Goal: Check status: Check status

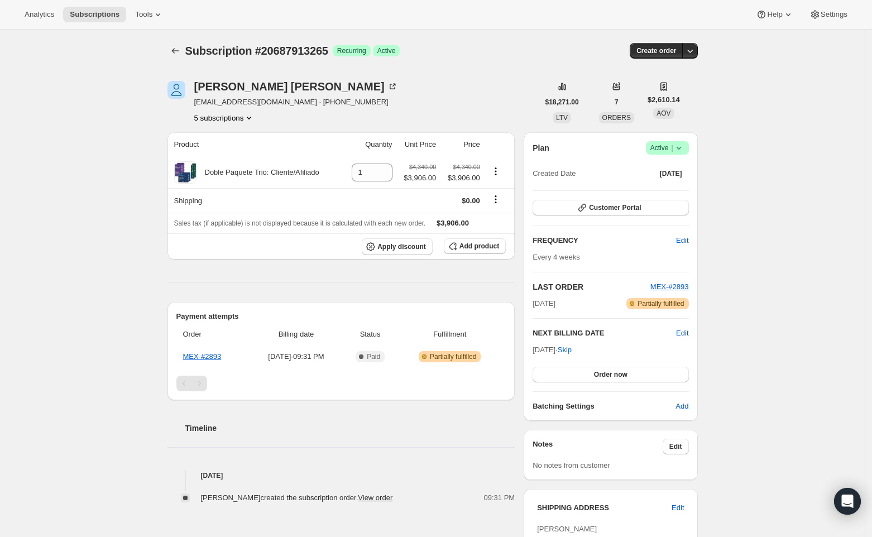
click at [326, 52] on span "Subscription #20687913265" at bounding box center [256, 51] width 143 height 12
drag, startPoint x: 341, startPoint y: 52, endPoint x: 190, endPoint y: 52, distance: 150.2
click at [190, 52] on div "Subscription #20687913265 Success Recurring Success Active" at bounding box center [346, 51] width 323 height 16
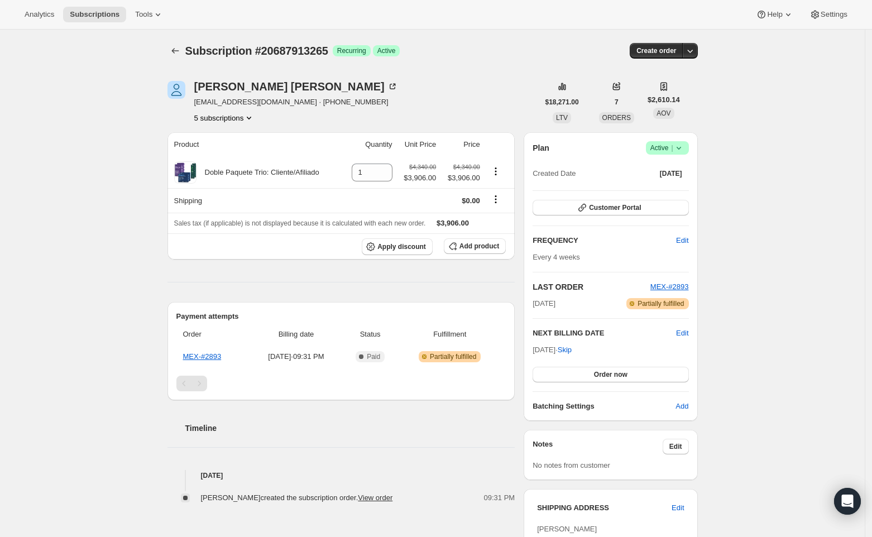
click at [390, 78] on div "[PERSON_NAME] [EMAIL_ADDRESS][DOMAIN_NAME] · [PHONE_NUMBER] 5 subscriptions $18…" at bounding box center [428, 496] width 539 height 866
drag, startPoint x: 342, startPoint y: 50, endPoint x: 190, endPoint y: 52, distance: 151.4
click at [190, 52] on div "Subscription #20687913265 Success Recurring Success Active" at bounding box center [346, 51] width 323 height 16
copy div "Subscription #20687913265 Success"
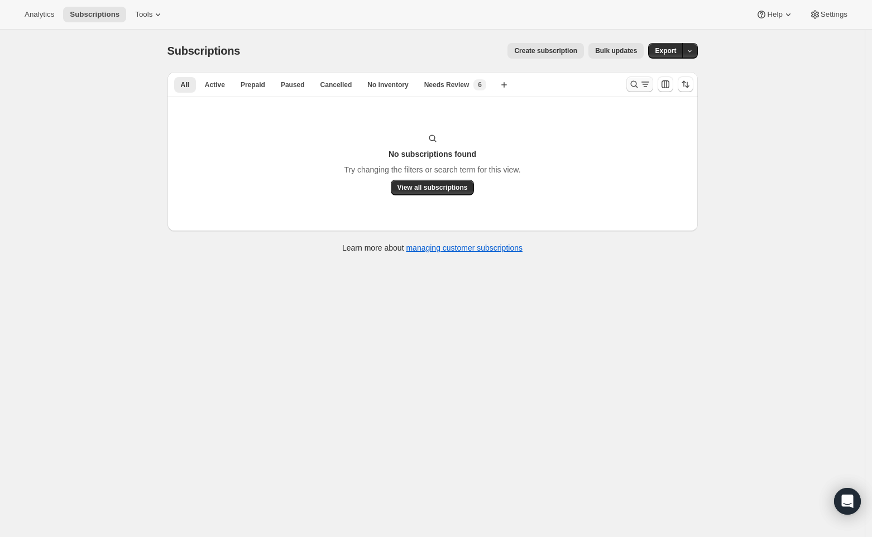
click at [634, 89] on icon "Search and filter results" at bounding box center [634, 84] width 11 height 11
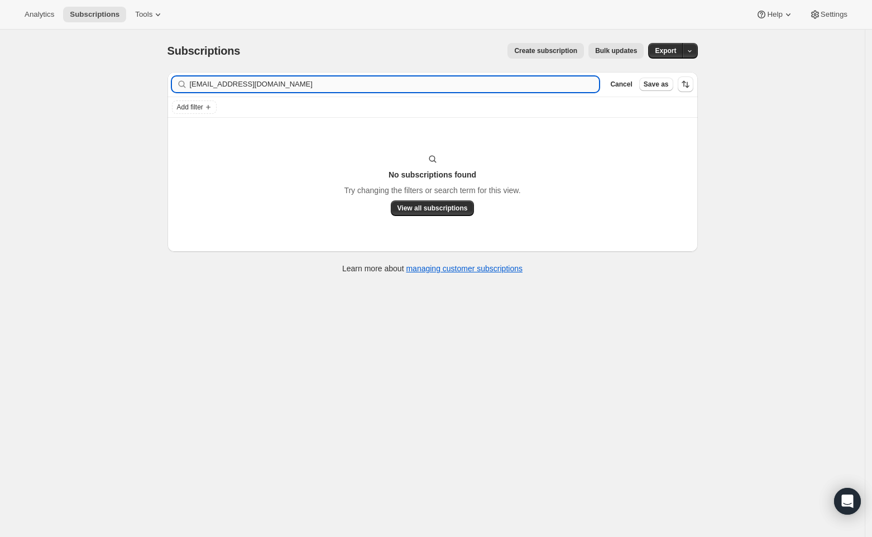
click at [471, 91] on input "[EMAIL_ADDRESS][DOMAIN_NAME]" at bounding box center [395, 85] width 410 height 16
click at [448, 85] on input "[EMAIL_ADDRESS][DOMAIN_NAME]" at bounding box center [395, 85] width 410 height 16
click at [448, 85] on input "jenniferhauck7@gmail.com" at bounding box center [395, 85] width 410 height 16
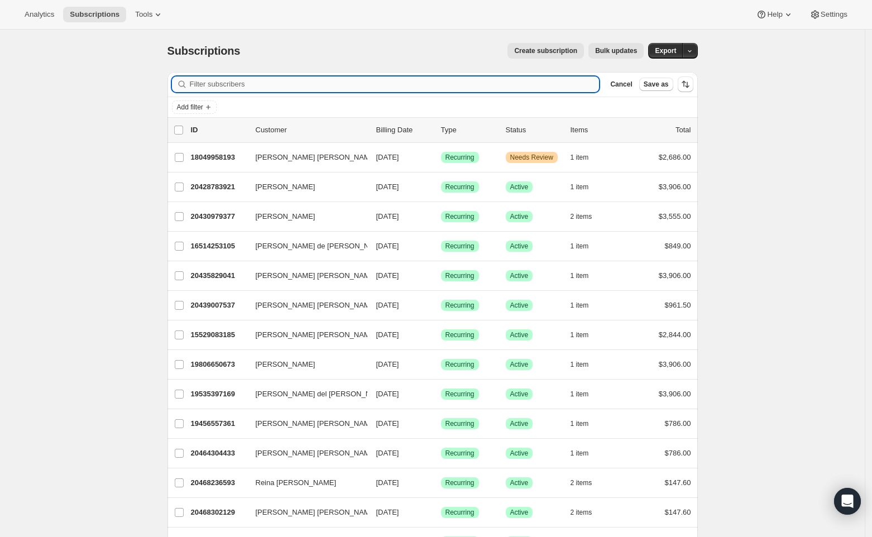
click at [245, 88] on input "Filter subscribers" at bounding box center [395, 85] width 410 height 16
click at [218, 89] on input "Filter subscribers" at bounding box center [395, 85] width 410 height 16
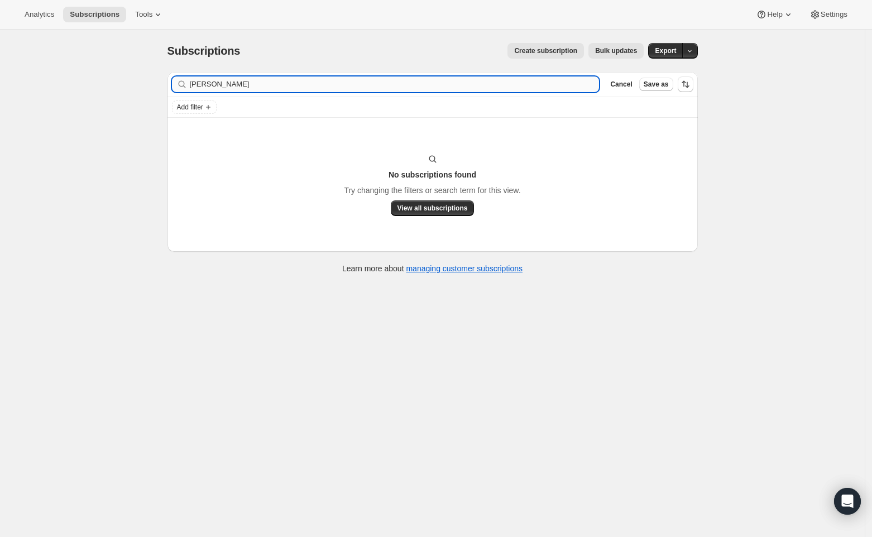
click at [246, 84] on input "Carmen Leticia" at bounding box center [395, 85] width 410 height 16
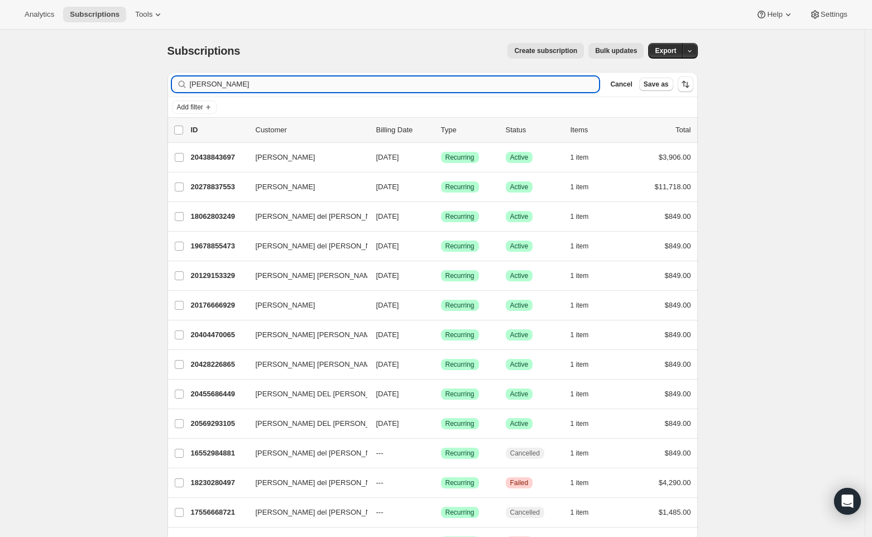
click at [270, 87] on input "Carmen" at bounding box center [395, 85] width 410 height 16
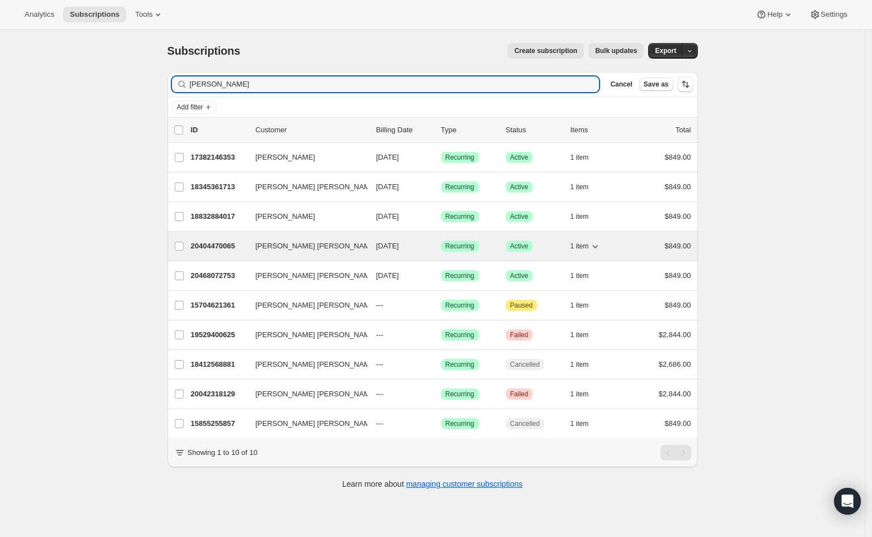
type input "Leticia"
click at [268, 246] on span "Carmen Leticia Cazares Cermeño" at bounding box center [316, 246] width 121 height 11
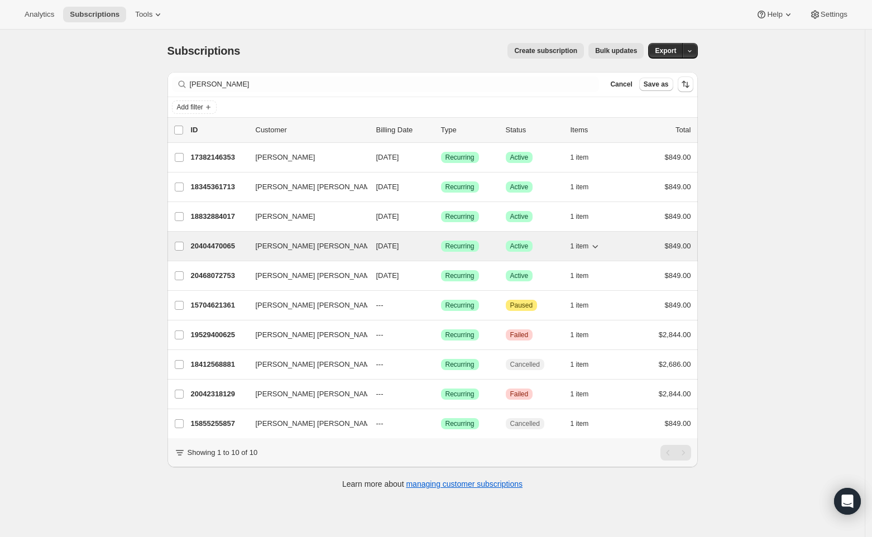
click at [216, 246] on p "20404470065" at bounding box center [219, 246] width 56 height 11
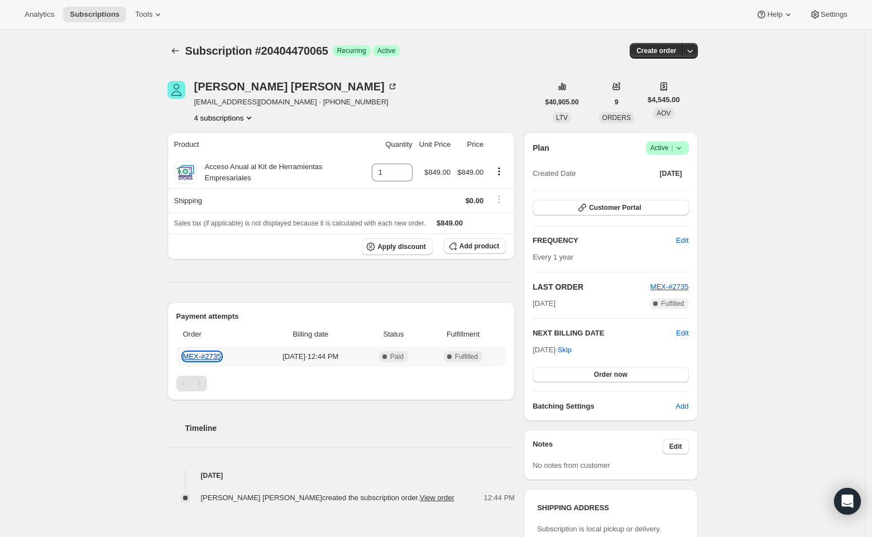
click at [220, 355] on link "MEX-#2735" at bounding box center [202, 356] width 39 height 8
click at [340, 90] on div "Carmen Leticia Cazares Cermeño" at bounding box center [296, 86] width 204 height 11
